Goal: Task Accomplishment & Management: Use online tool/utility

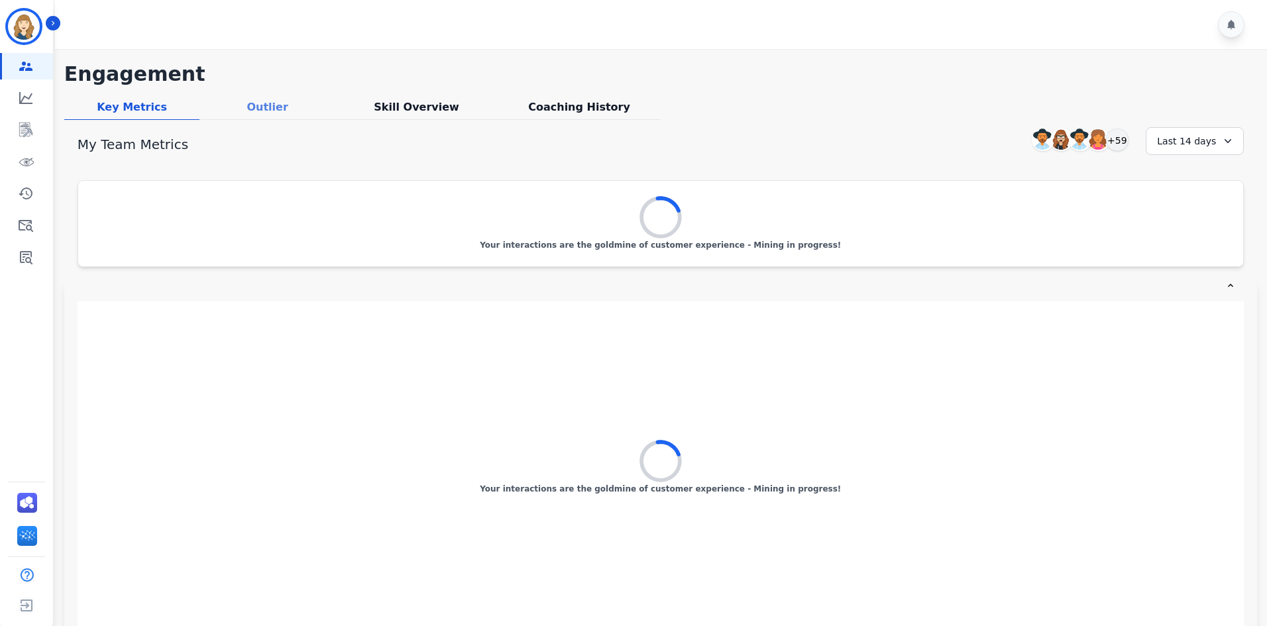
click at [285, 112] on div "Outlier" at bounding box center [267, 109] width 136 height 21
